Goal: Information Seeking & Learning: Learn about a topic

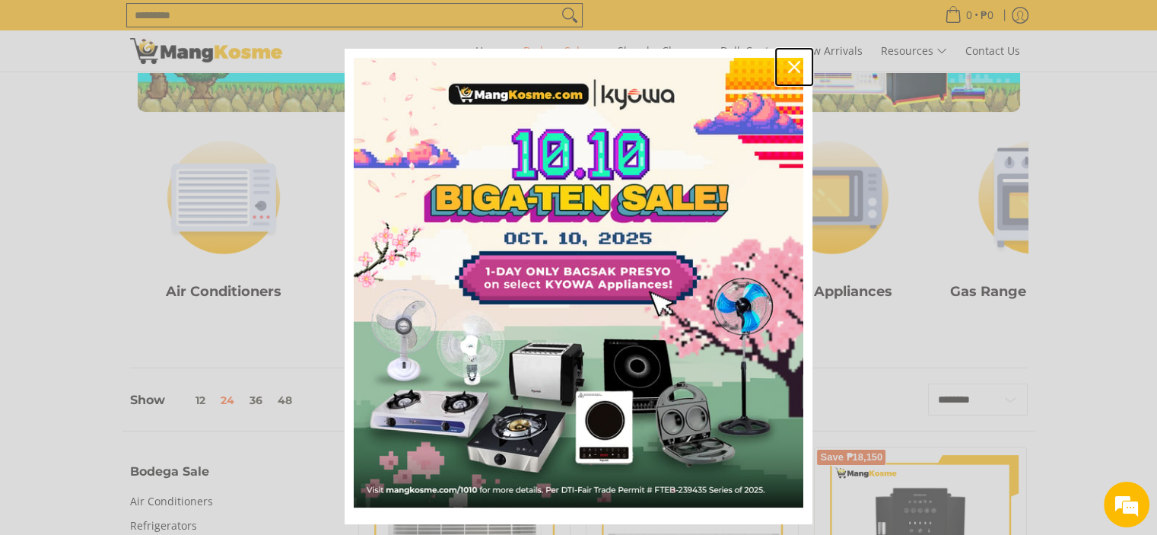
click at [789, 66] on icon "close icon" at bounding box center [794, 67] width 12 height 12
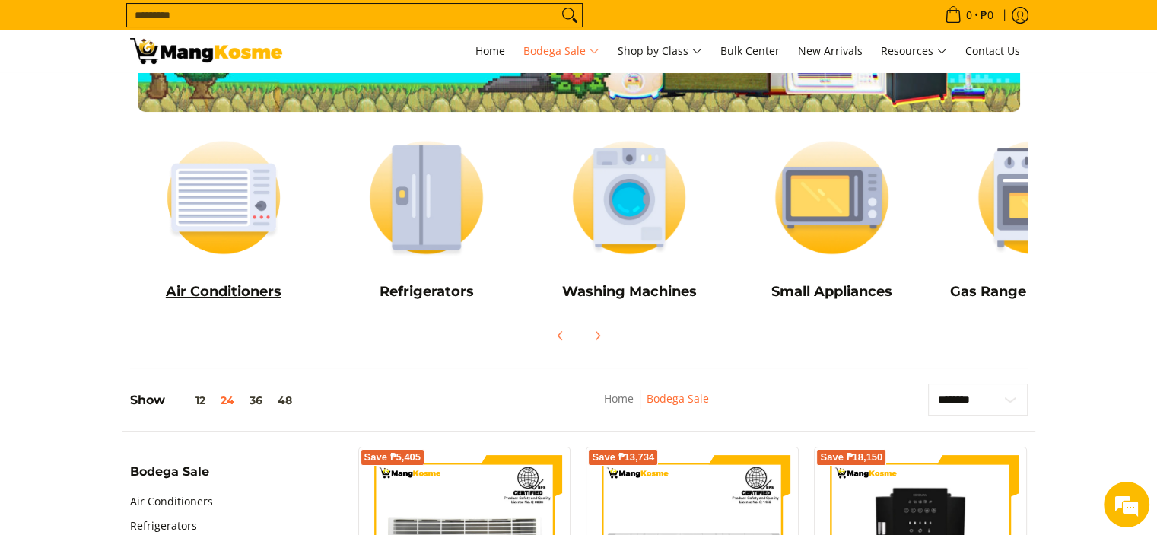
click at [234, 287] on h5 "Air Conditioners" at bounding box center [224, 291] width 188 height 17
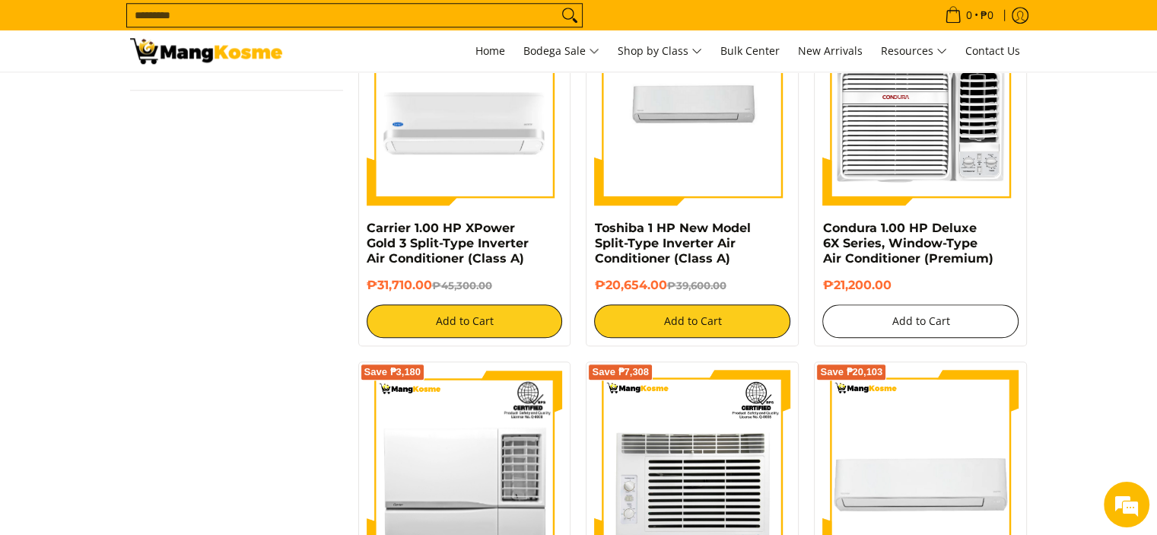
scroll to position [1369, 0]
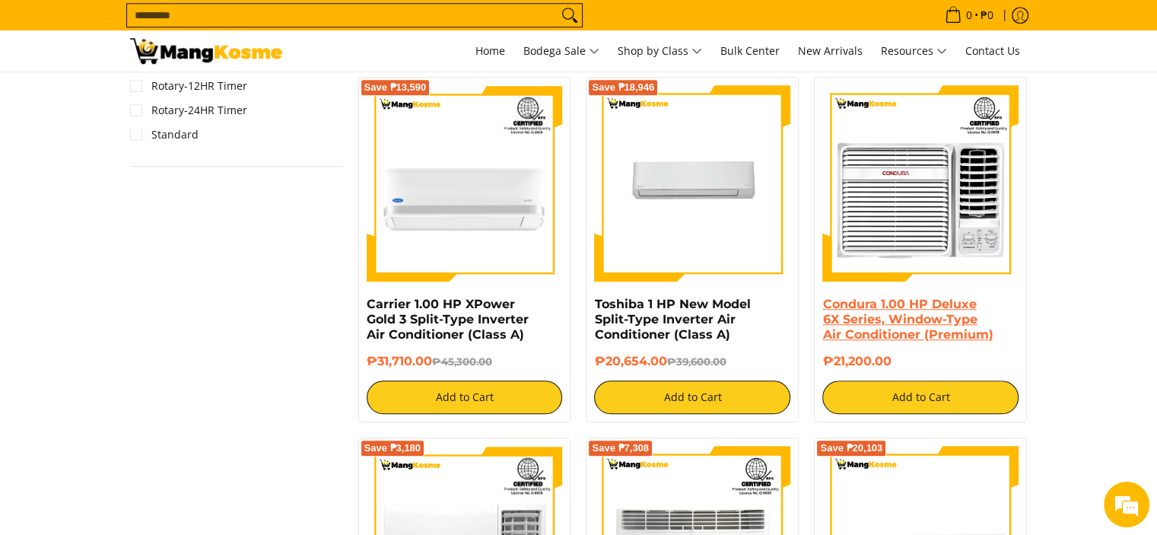
click at [917, 319] on link "Condura 1.00 HP Deluxe 6X Series, Window-Type Air Conditioner (Premium)" at bounding box center [907, 319] width 170 height 45
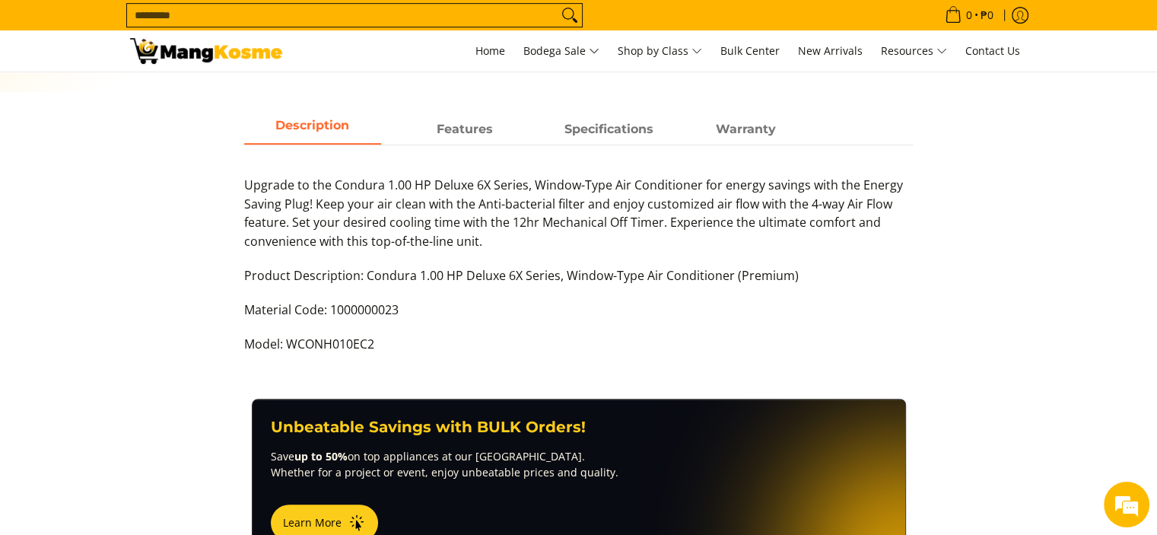
scroll to position [684, 0]
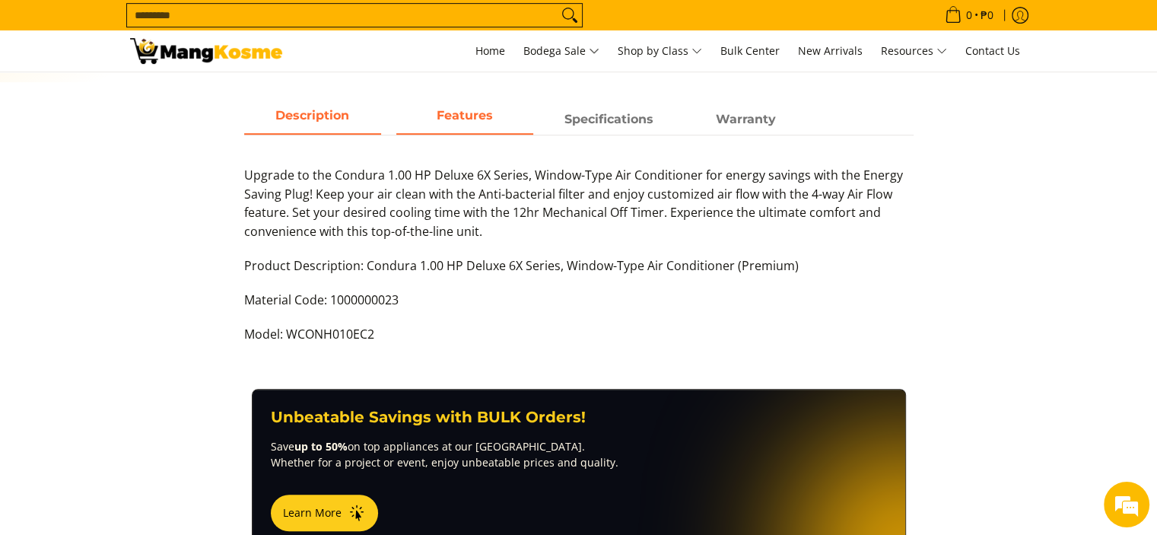
click at [499, 124] on span "Features" at bounding box center [464, 119] width 137 height 27
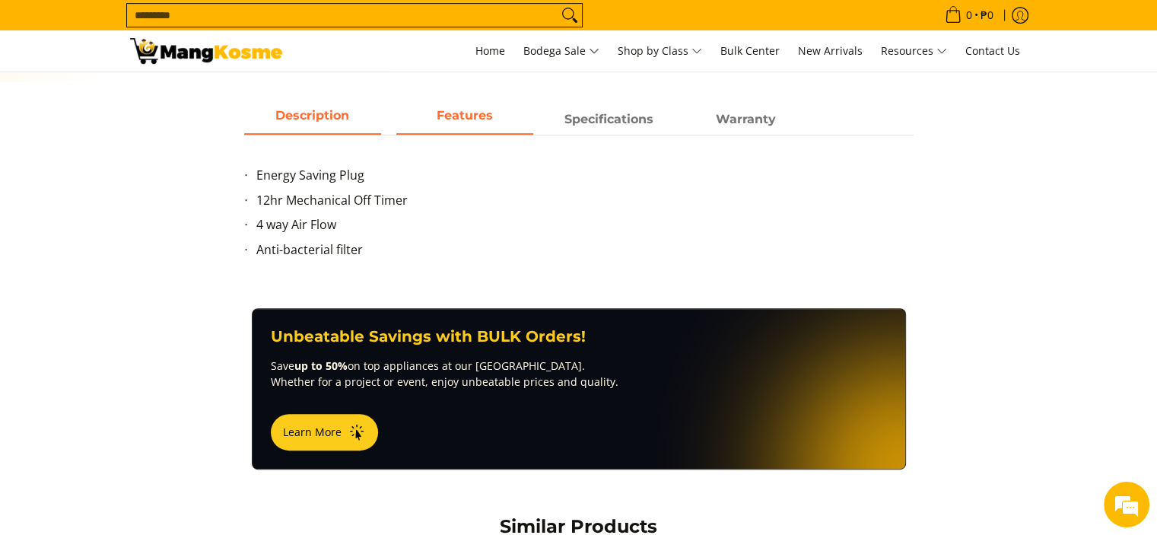
click at [329, 116] on span "Description" at bounding box center [312, 119] width 137 height 27
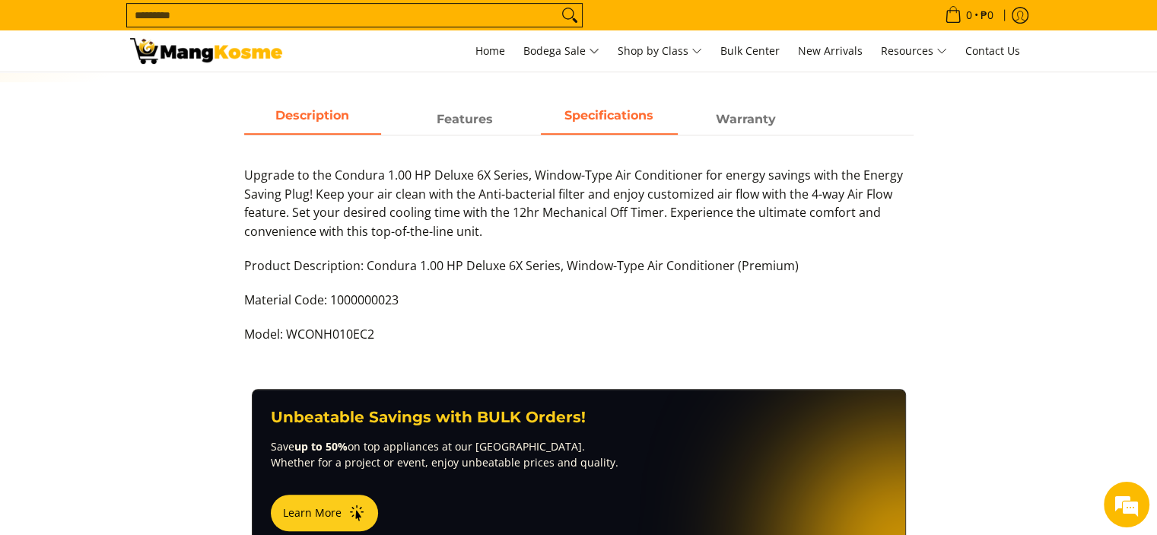
click at [622, 116] on span "Specifications" at bounding box center [609, 119] width 137 height 27
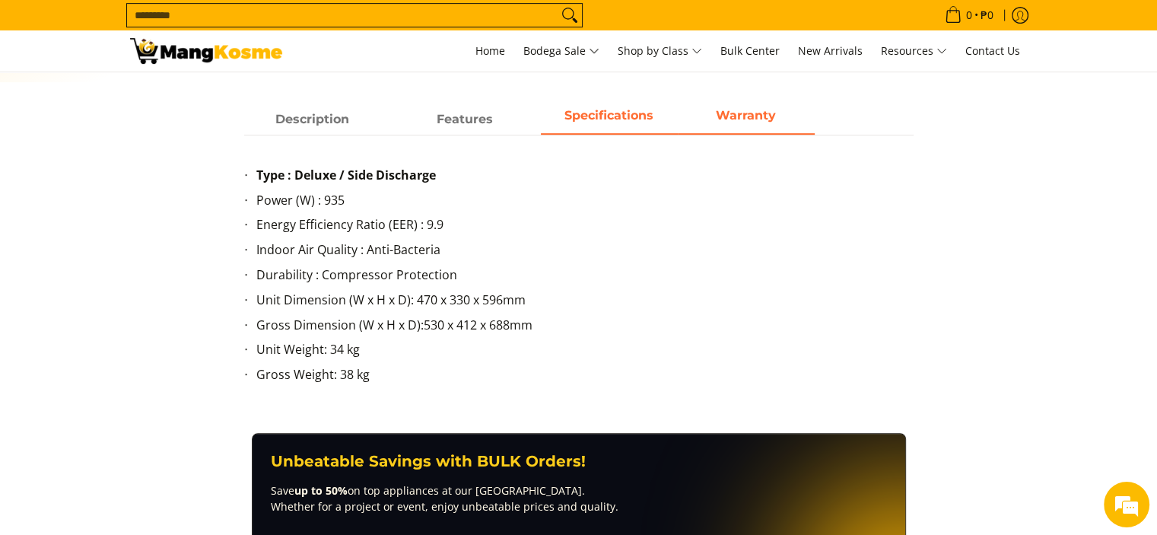
click at [730, 121] on strong "Warranty" at bounding box center [746, 115] width 60 height 14
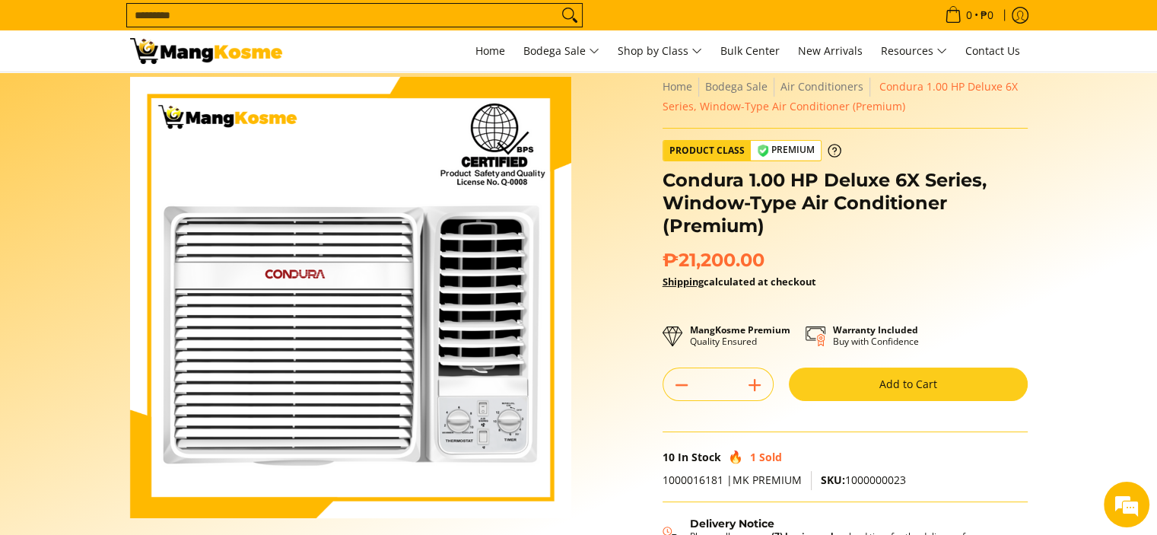
scroll to position [0, 0]
